Goal: Information Seeking & Learning: Understand process/instructions

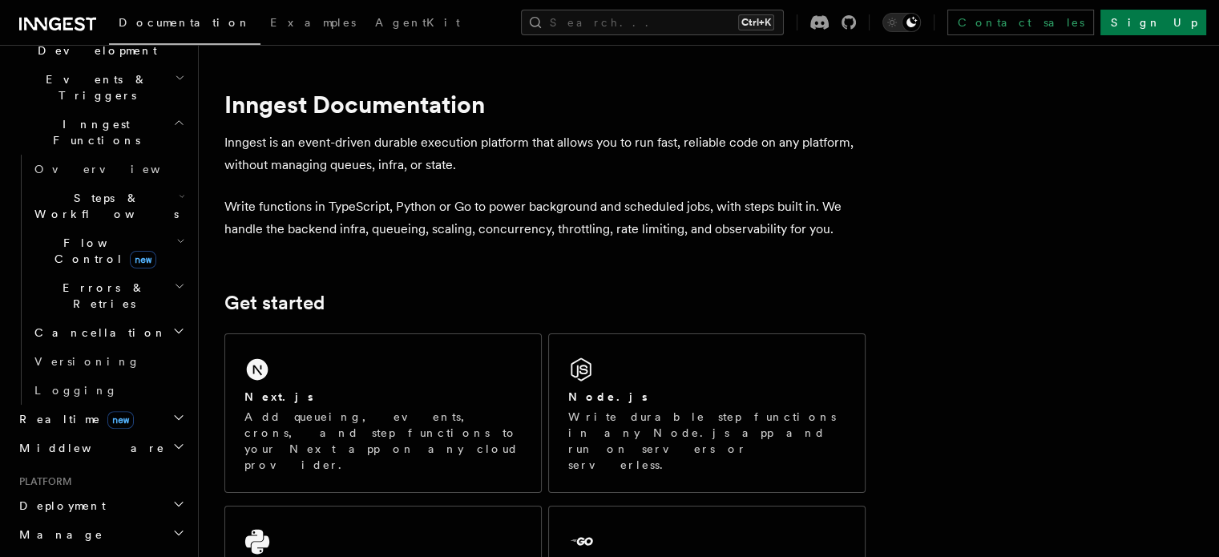
scroll to position [404, 0]
click at [94, 491] on h2 "Deployment" at bounding box center [101, 505] width 176 height 29
click at [102, 519] on link "Overview" at bounding box center [108, 533] width 160 height 29
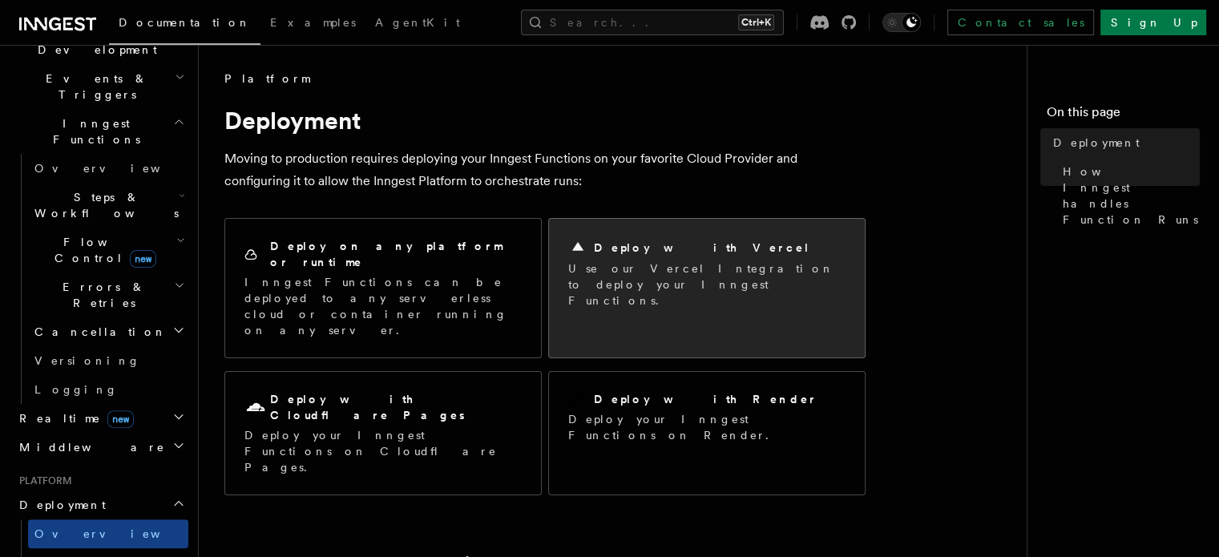
click at [632, 265] on p "Use our Vercel Integration to deploy your Inngest Functions." at bounding box center [706, 284] width 277 height 48
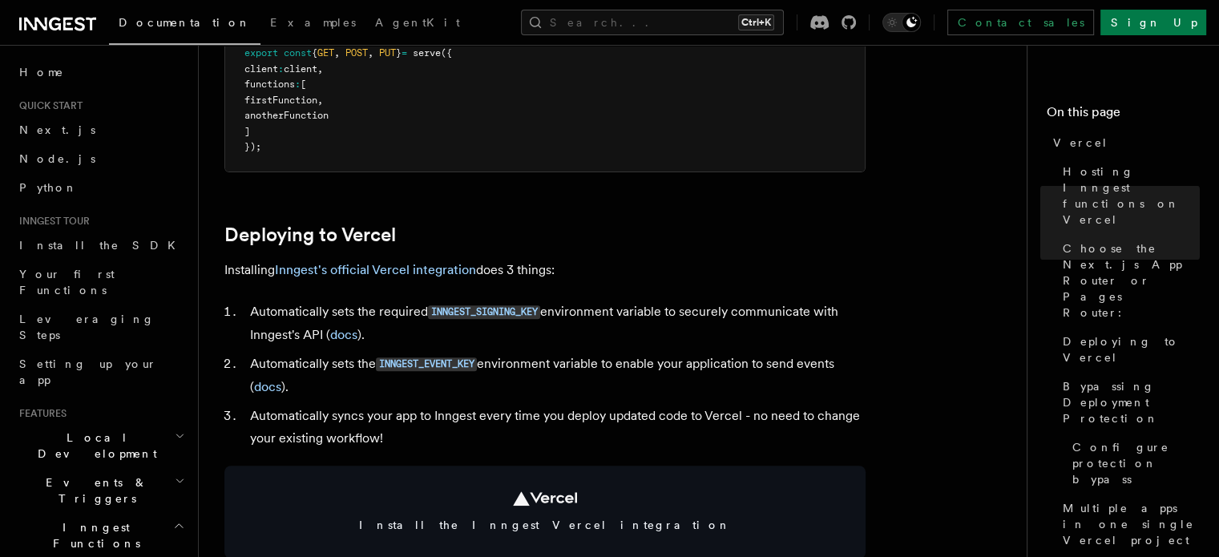
scroll to position [593, 0]
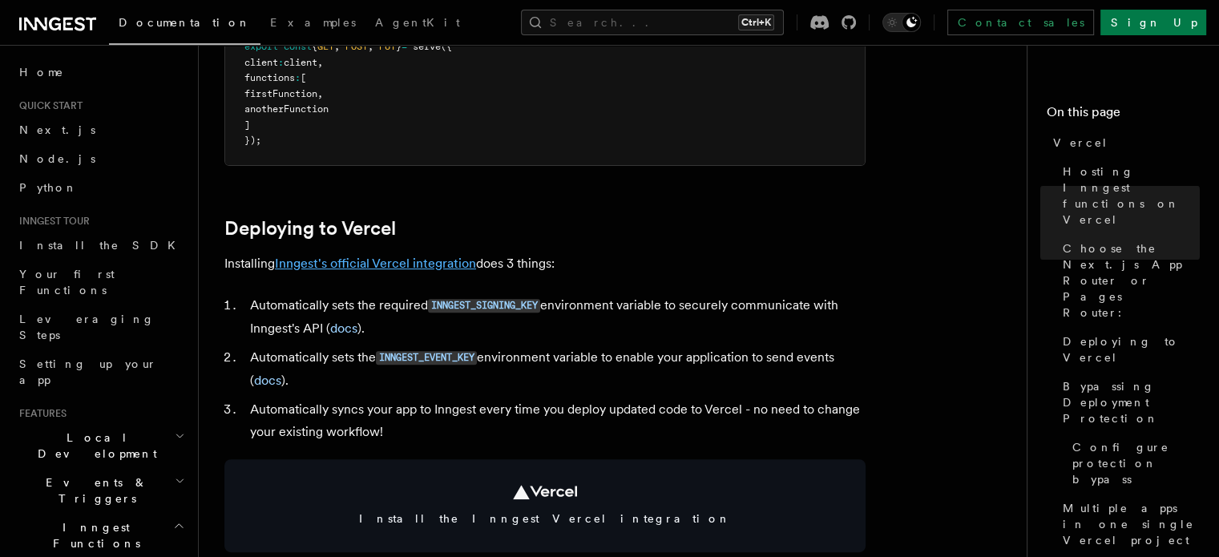
click at [442, 262] on link "Inngest's official Vercel integration" at bounding box center [375, 263] width 201 height 15
